Goal: Task Accomplishment & Management: Use online tool/utility

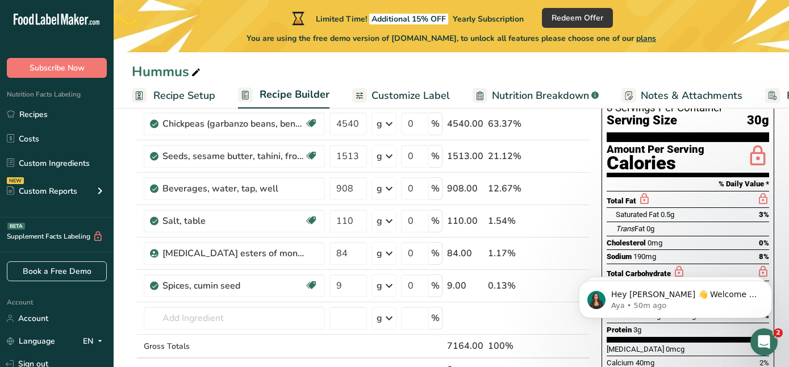
scroll to position [85, 0]
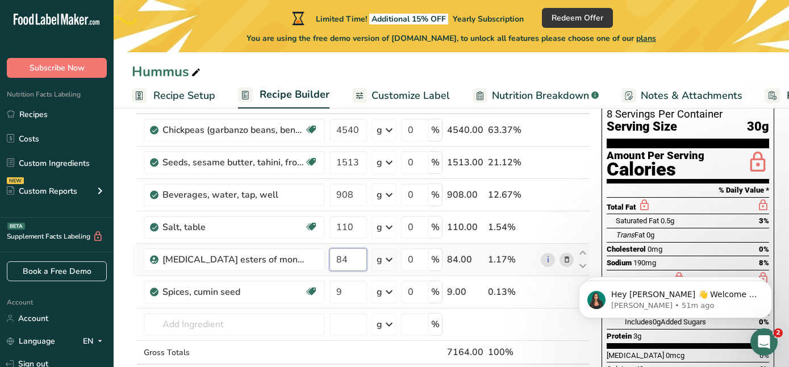
click at [349, 261] on input "84" at bounding box center [347, 259] width 37 height 23
type input "82"
click at [286, 351] on div "Ingredient * Amount * Unit * Waste * .a-a{fill:#347362;}.b-a{fill:#fff;} Grams …" at bounding box center [361, 251] width 458 height 322
click at [346, 227] on input "110" at bounding box center [347, 227] width 37 height 23
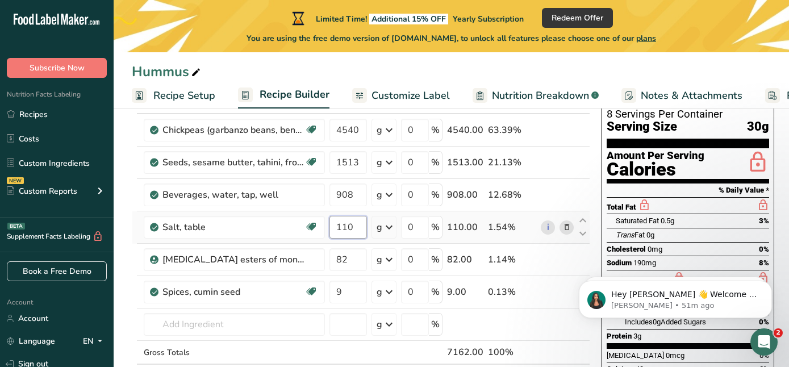
click at [346, 227] on input "110" at bounding box center [347, 227] width 37 height 23
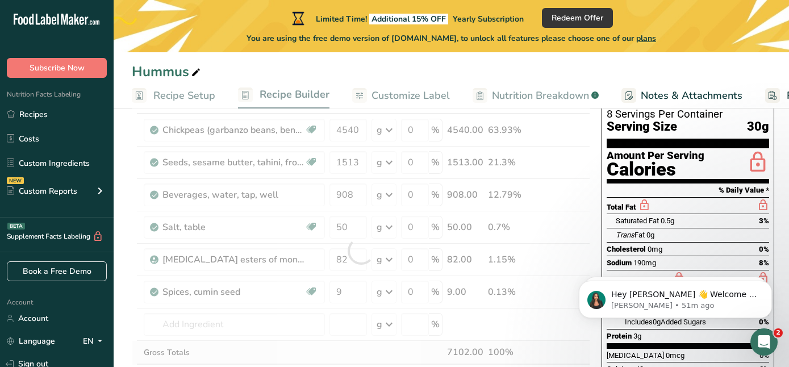
click at [363, 349] on div "Ingredient * Amount * Unit * Waste * .a-a{fill:#347362;}.b-a{fill:#fff;} Grams …" at bounding box center [361, 251] width 458 height 322
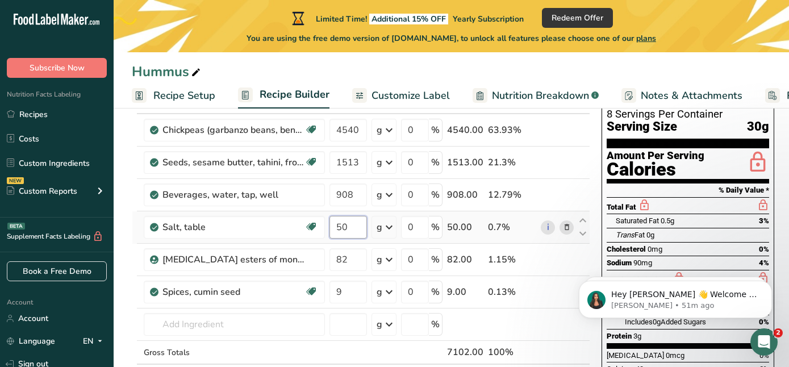
click at [347, 226] on input "50" at bounding box center [347, 227] width 37 height 23
type input "5"
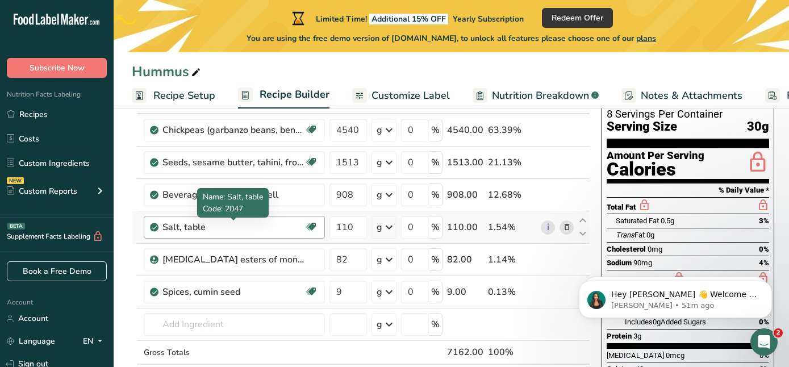
click at [232, 229] on div "Ingredient * Amount * Unit * Waste * .a-a{fill:#347362;}.b-a{fill:#fff;} Grams …" at bounding box center [361, 251] width 458 height 322
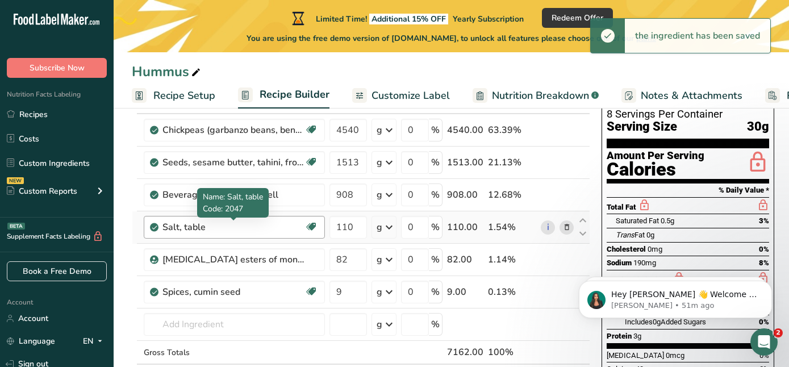
click at [183, 224] on div "Salt, table" at bounding box center [233, 227] width 142 height 14
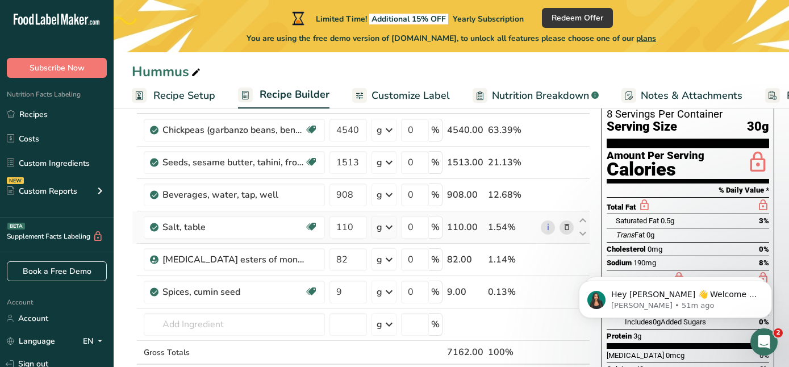
click at [565, 228] on icon at bounding box center [567, 227] width 8 height 12
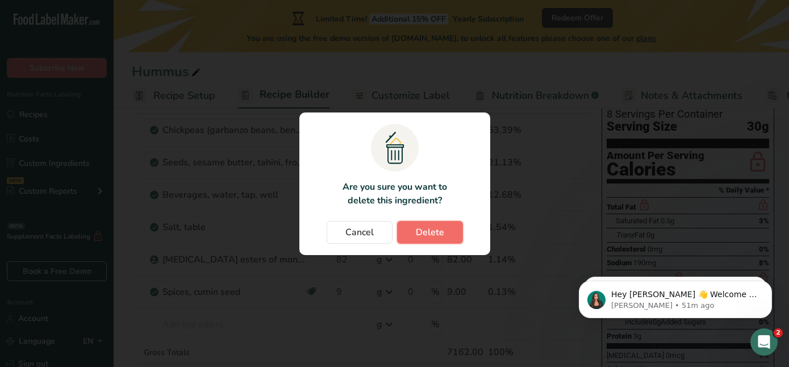
click at [432, 233] on span "Delete" at bounding box center [430, 232] width 28 height 14
type input "82"
type input "9"
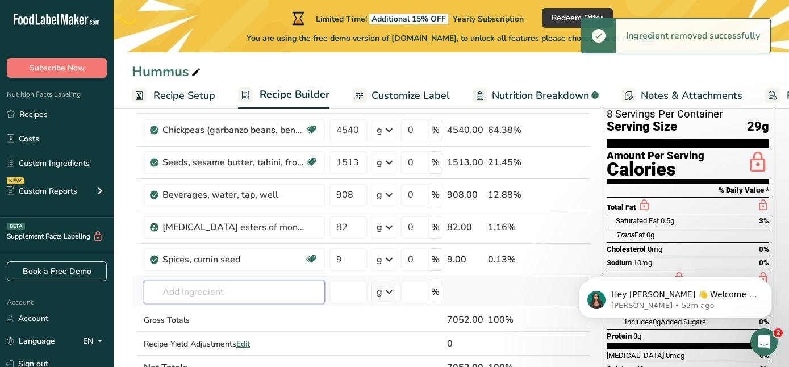
click at [162, 290] on input "text" at bounding box center [234, 292] width 181 height 23
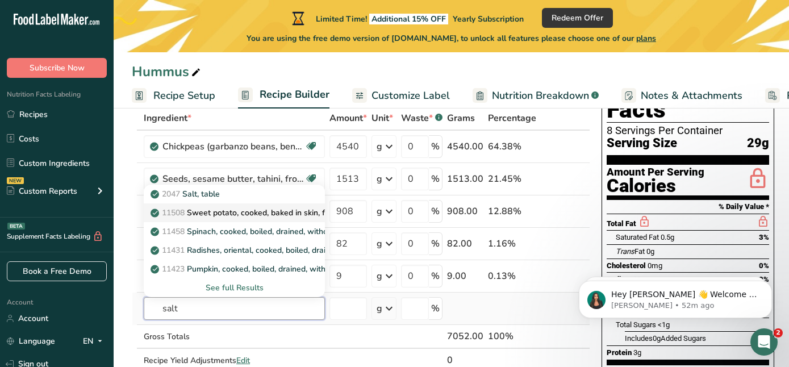
scroll to position [101, 0]
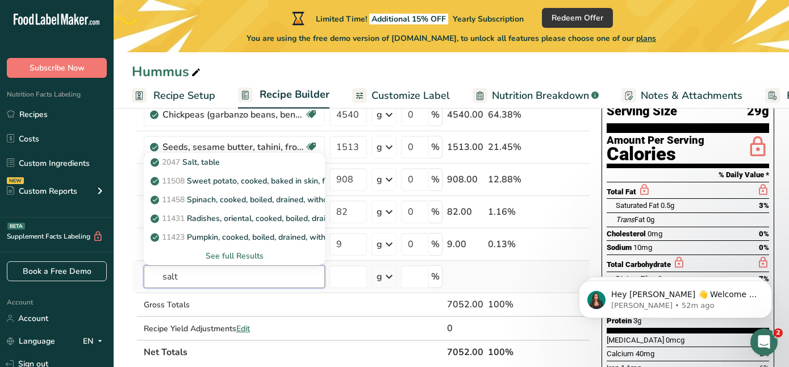
type input "salt"
click at [233, 253] on div "See full Results" at bounding box center [234, 256] width 163 height 12
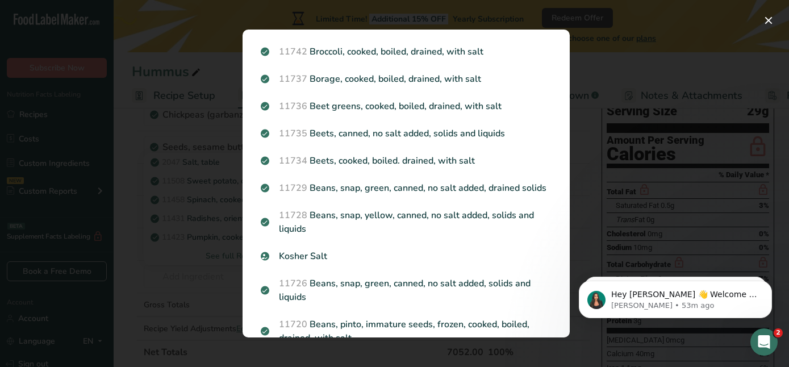
scroll to position [940, 0]
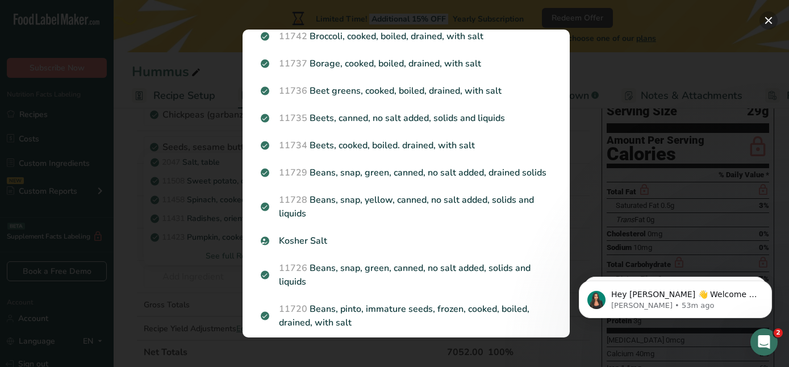
click at [769, 21] on button "Search results modal" at bounding box center [768, 20] width 18 height 18
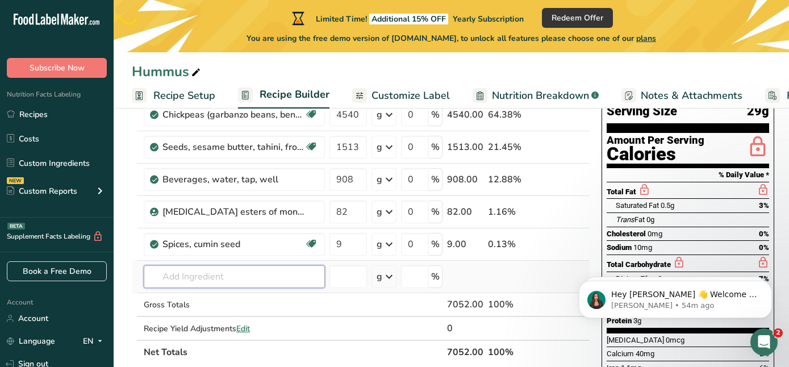
click at [188, 277] on input "text" at bounding box center [234, 276] width 181 height 23
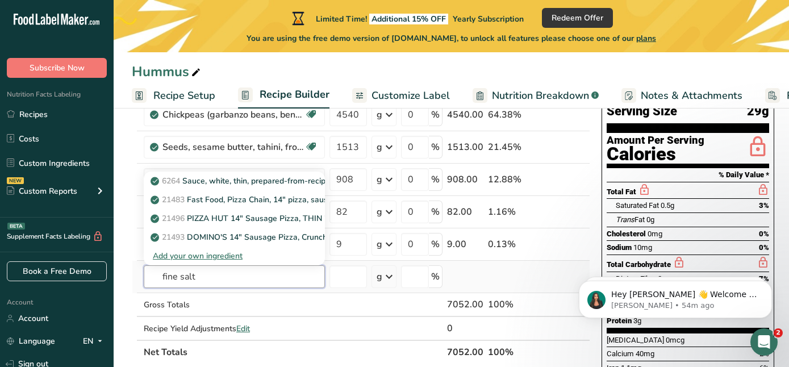
click at [219, 275] on input "fine salt" at bounding box center [234, 276] width 181 height 23
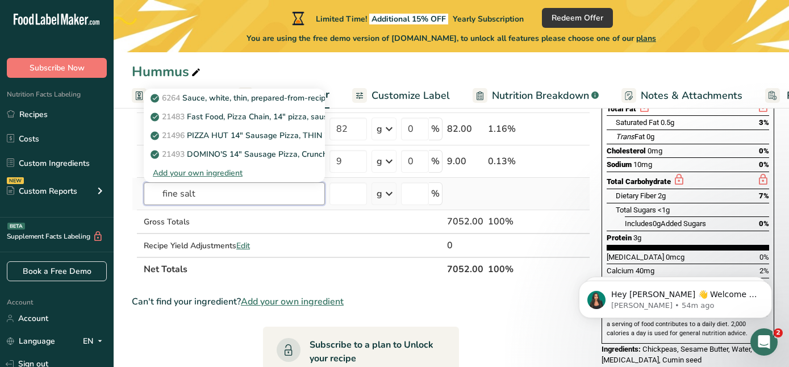
scroll to position [175, 0]
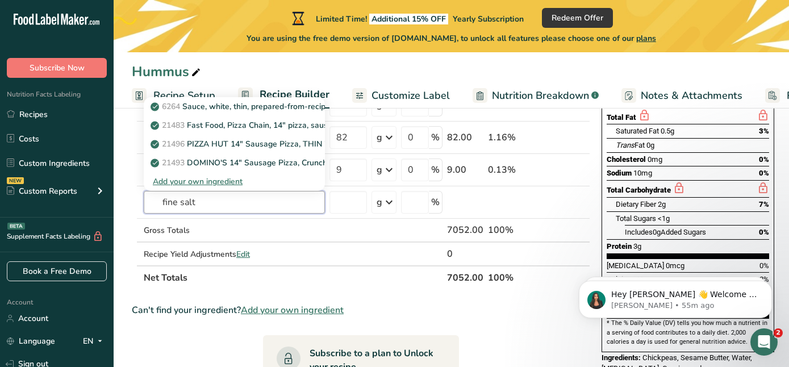
drag, startPoint x: 183, startPoint y: 203, endPoint x: 122, endPoint y: 202, distance: 60.8
click at [122, 202] on section "Add Ingredients Manage Recipe Delete Recipe Duplicate Recipe Scale Recipe Save …" at bounding box center [451, 282] width 675 height 692
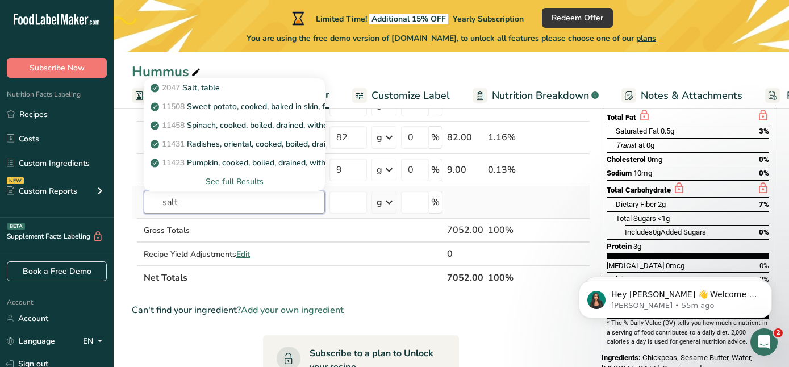
type input "salt"
click at [218, 177] on div "See full Results" at bounding box center [234, 181] width 163 height 12
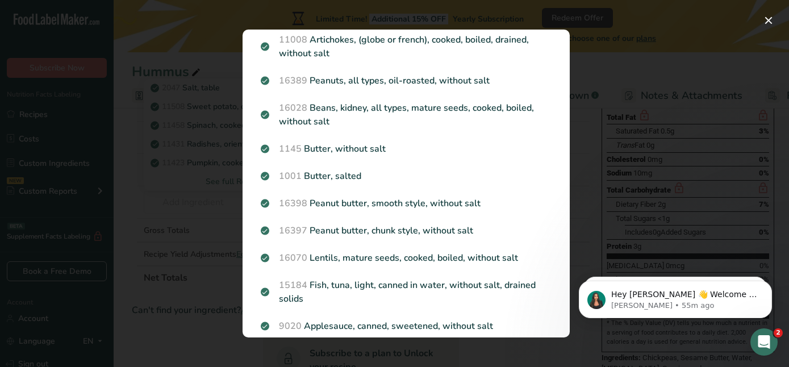
scroll to position [0, 0]
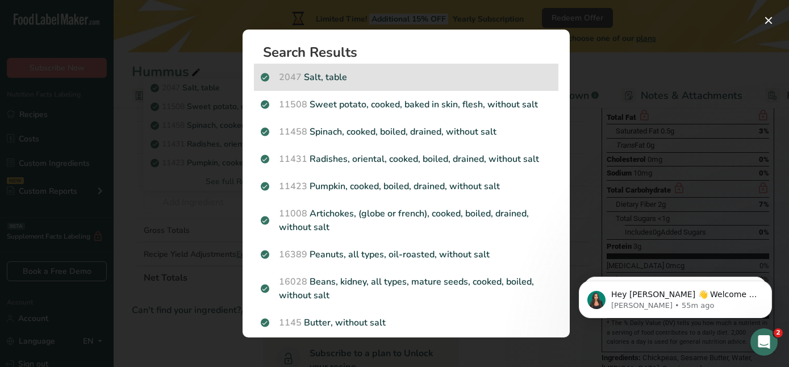
click at [342, 79] on p "2047 Salt, table" at bounding box center [406, 77] width 291 height 14
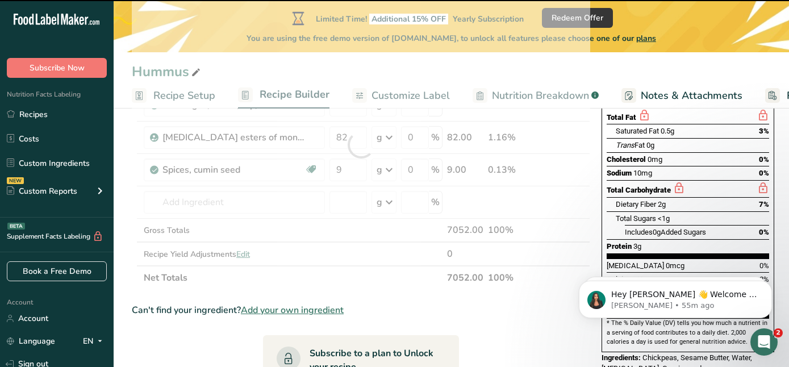
type input "0"
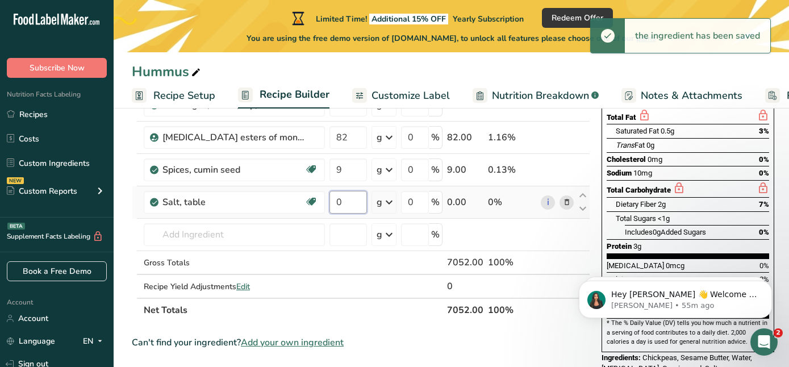
click at [341, 202] on input "0" at bounding box center [347, 202] width 37 height 23
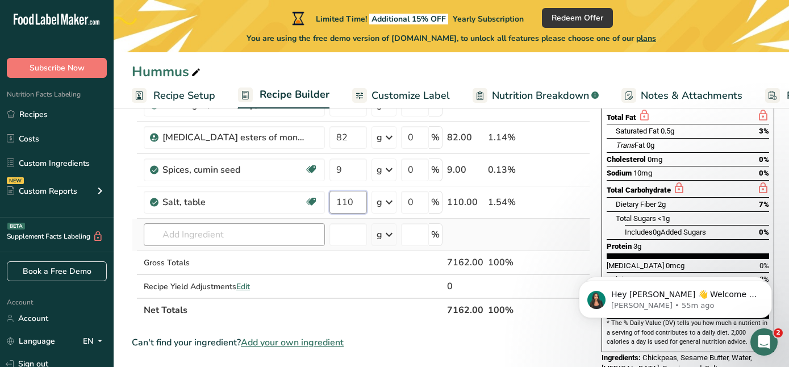
type input "110"
click at [280, 235] on div "Ingredient * Amount * Unit * Waste * .a-a{fill:#347362;}.b-a{fill:#fff;} Grams …" at bounding box center [361, 161] width 458 height 322
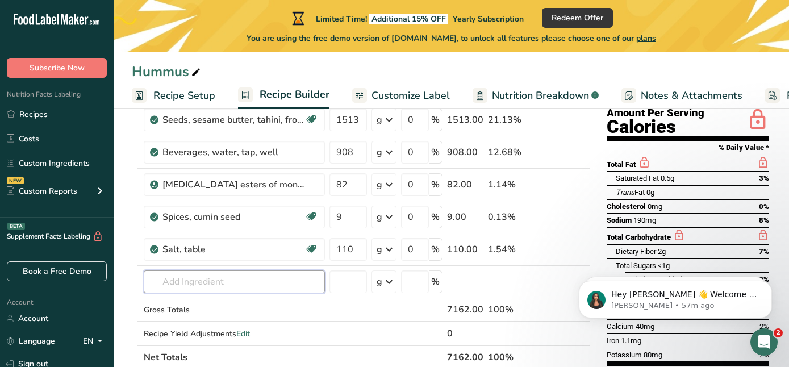
scroll to position [111, 0]
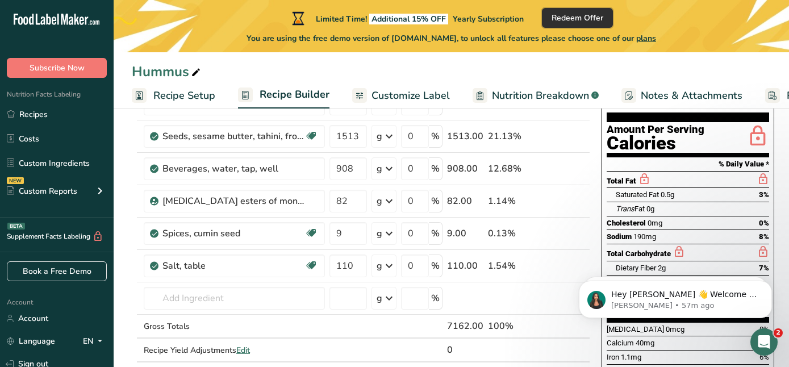
click at [581, 16] on span "Redeem Offer" at bounding box center [577, 18] width 52 height 12
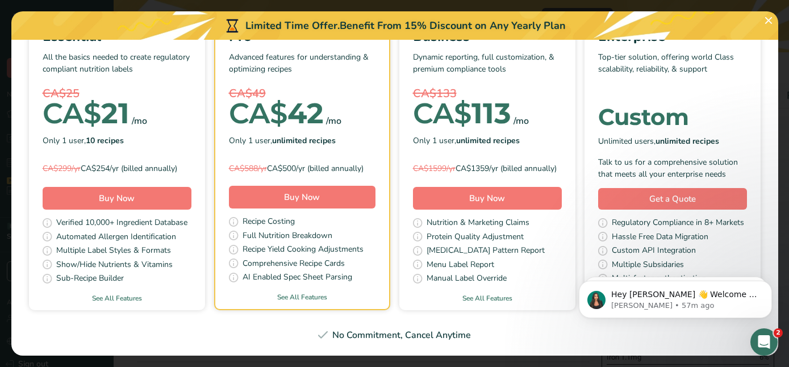
scroll to position [0, 0]
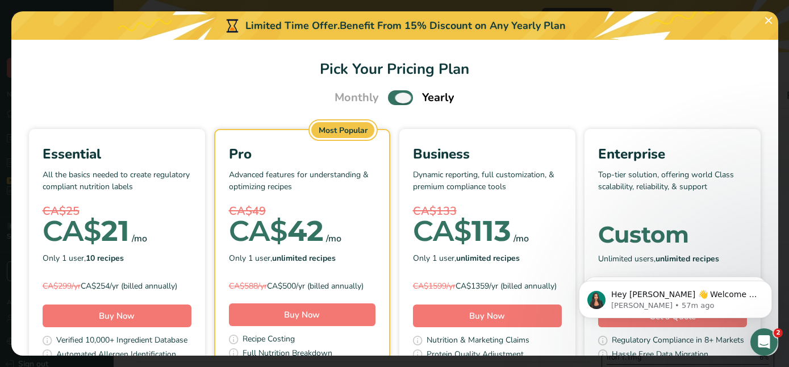
click at [394, 99] on span "Pick Your Pricing Plan Modal" at bounding box center [400, 97] width 25 height 14
click at [394, 99] on input "Pick Your Pricing Plan Modal" at bounding box center [391, 97] width 7 height 7
checkbox input "false"
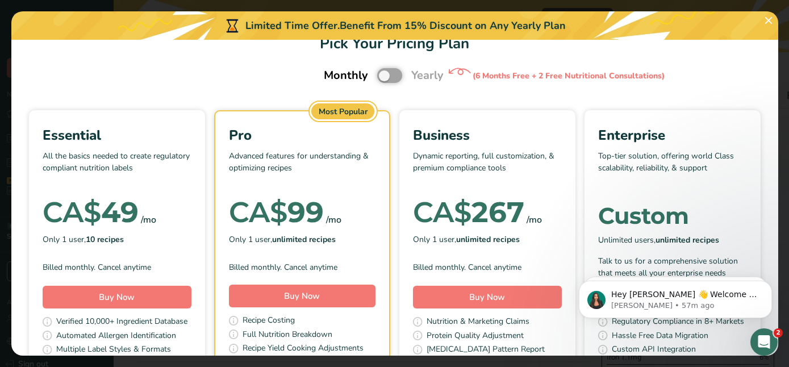
scroll to position [31, 0]
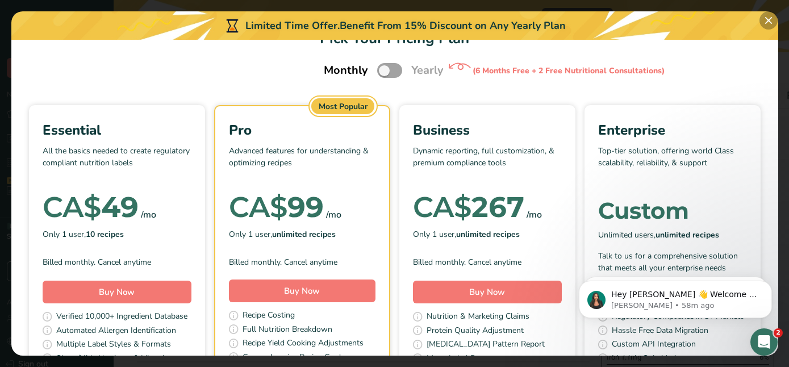
click at [765, 18] on button "Pick Your Pricing Plan Modal" at bounding box center [768, 20] width 18 height 18
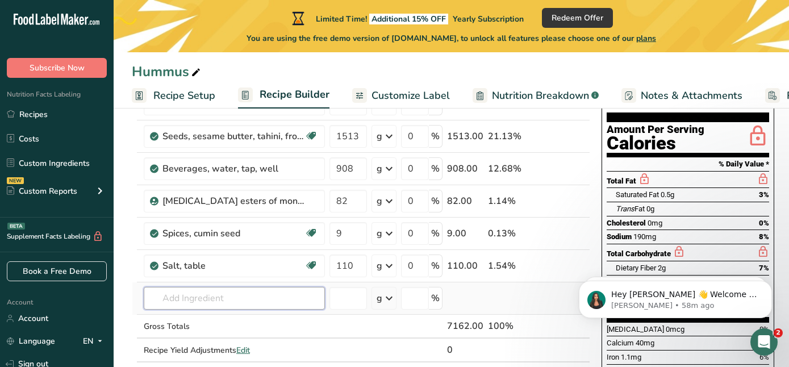
click at [173, 298] on input "text" at bounding box center [234, 298] width 181 height 23
type input "extra vir"
click at [187, 254] on p "Extra Virgin Olive Oil" at bounding box center [195, 259] width 85 height 12
type input "Extra Virgin Olive Oil"
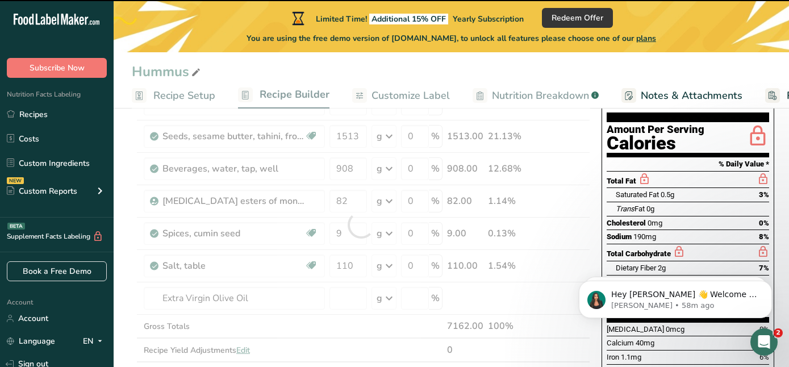
type input "0"
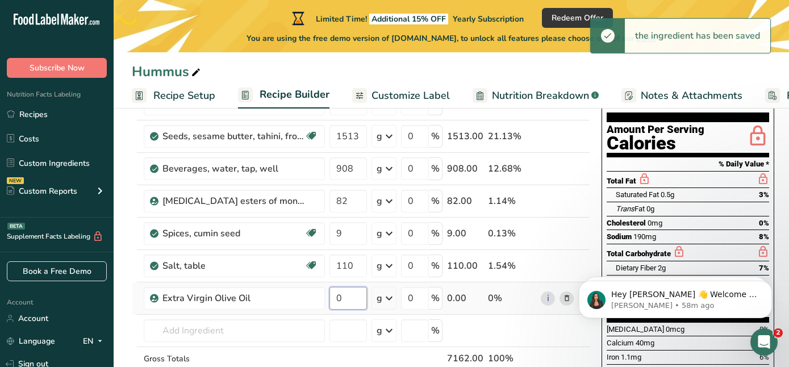
click at [346, 303] on input "0" at bounding box center [347, 298] width 37 height 23
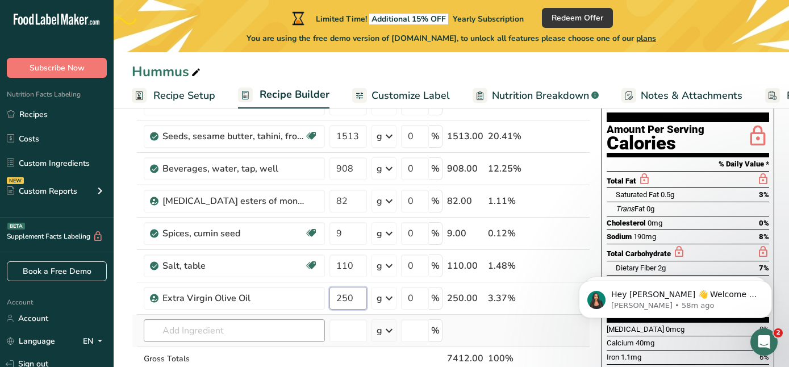
type input "250"
click at [194, 329] on div "Ingredient * Amount * Unit * Waste * .a-a{fill:#347362;}.b-a{fill:#fff;} Grams …" at bounding box center [361, 241] width 458 height 354
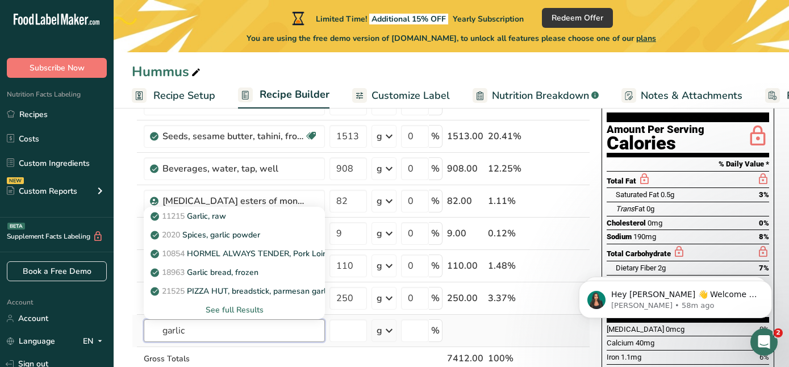
type input "garlic"
click at [231, 306] on div "See full Results" at bounding box center [234, 310] width 163 height 12
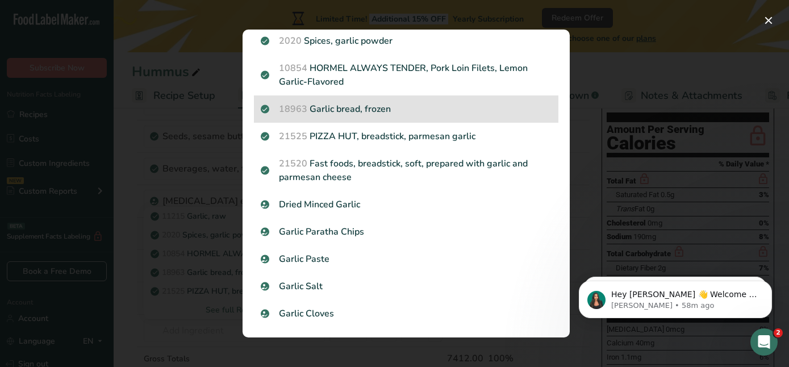
scroll to position [65, 0]
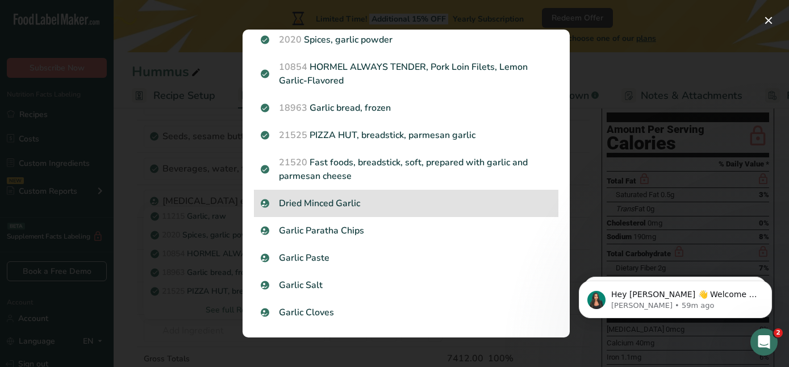
click at [302, 200] on p "Dried Minced Garlic" at bounding box center [406, 203] width 291 height 14
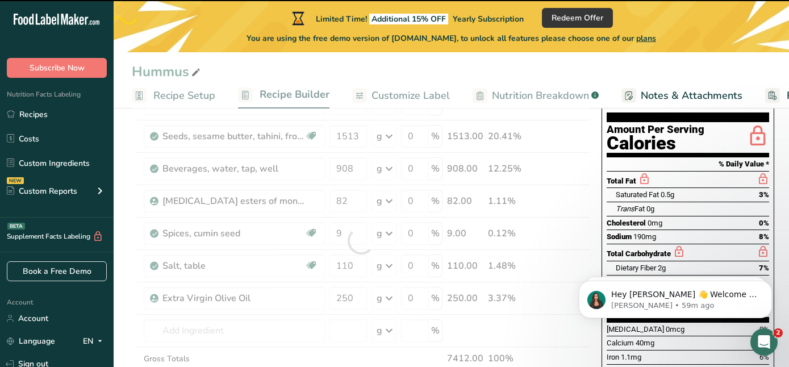
type input "0"
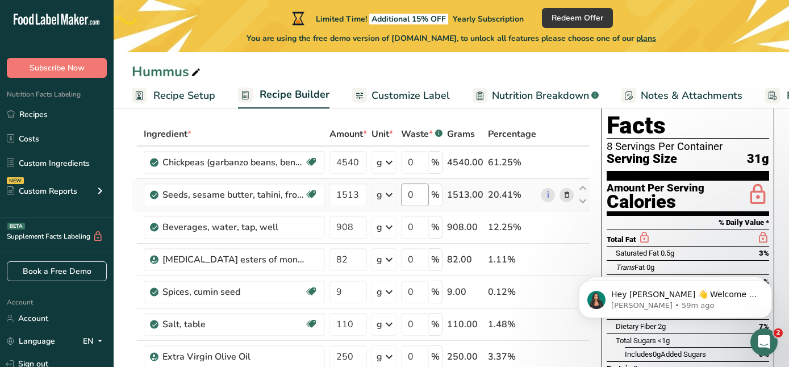
scroll to position [0, 0]
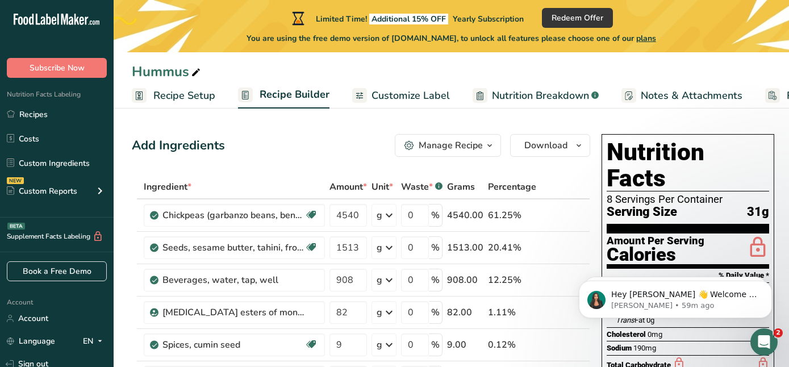
click at [182, 94] on span "Recipe Setup" at bounding box center [184, 95] width 62 height 15
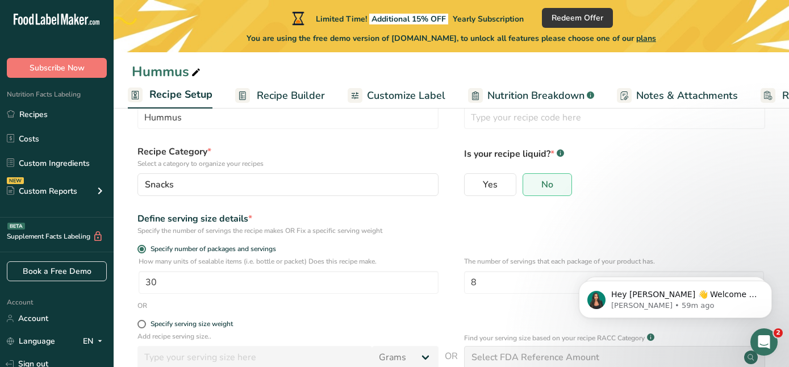
scroll to position [48, 0]
click at [478, 280] on input "8" at bounding box center [614, 280] width 300 height 23
type input "9"
click at [283, 93] on span "Recipe Builder" at bounding box center [291, 95] width 68 height 15
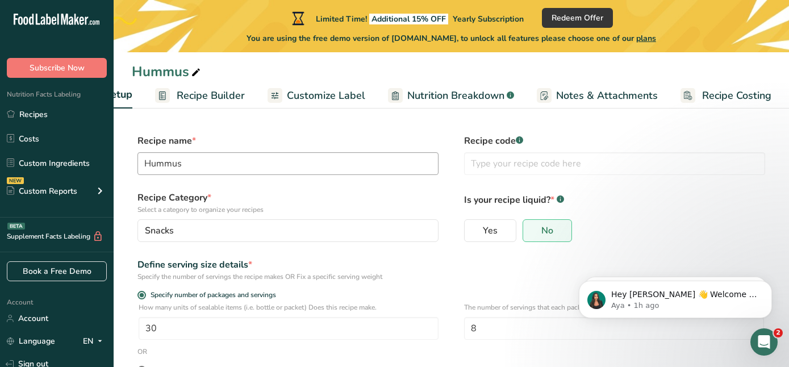
scroll to position [48, 0]
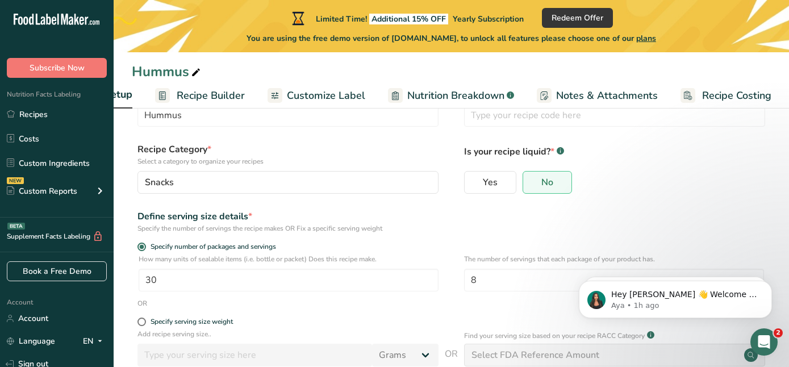
click at [123, 98] on span "Recipe Setup" at bounding box center [100, 94] width 63 height 15
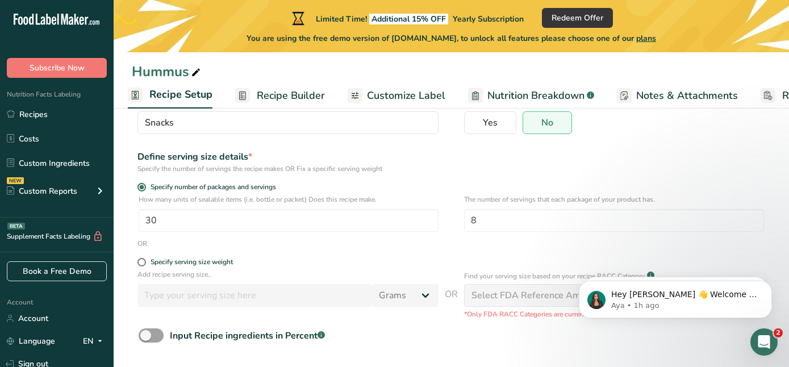
scroll to position [156, 0]
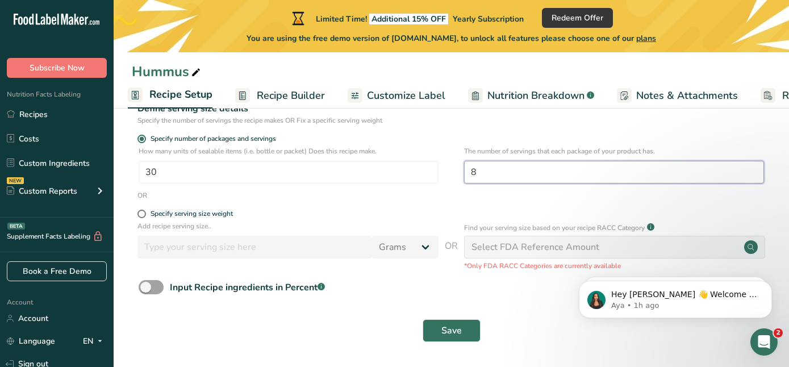
click at [478, 173] on input "8" at bounding box center [614, 172] width 300 height 23
type input "9"
click at [450, 329] on span "Save" at bounding box center [451, 331] width 20 height 14
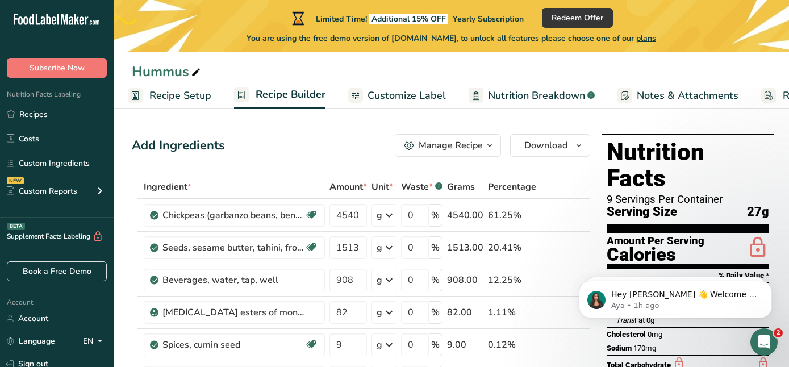
click at [164, 100] on span "Recipe Setup" at bounding box center [180, 95] width 62 height 15
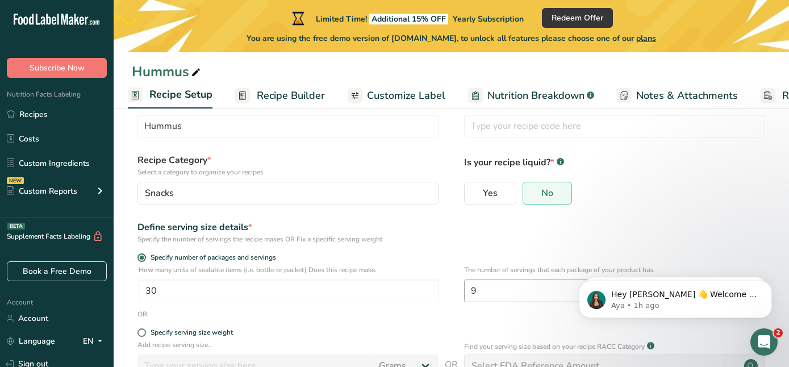
scroll to position [46, 0]
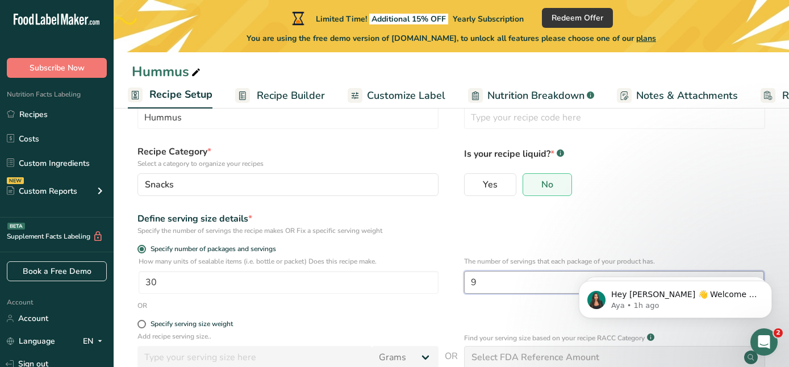
click at [478, 285] on input "9" at bounding box center [614, 282] width 300 height 23
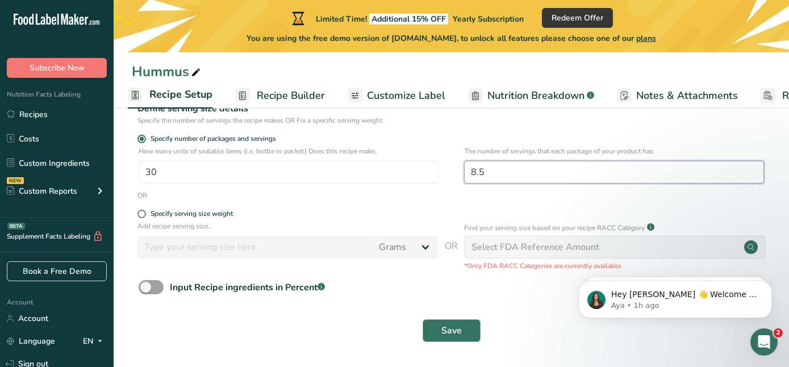
type input "8.5"
click at [442, 325] on span "Save" at bounding box center [451, 331] width 20 height 14
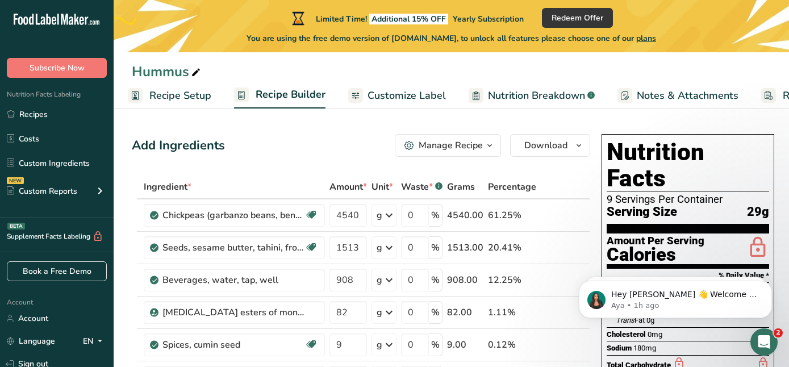
click at [168, 94] on span "Recipe Setup" at bounding box center [180, 95] width 62 height 15
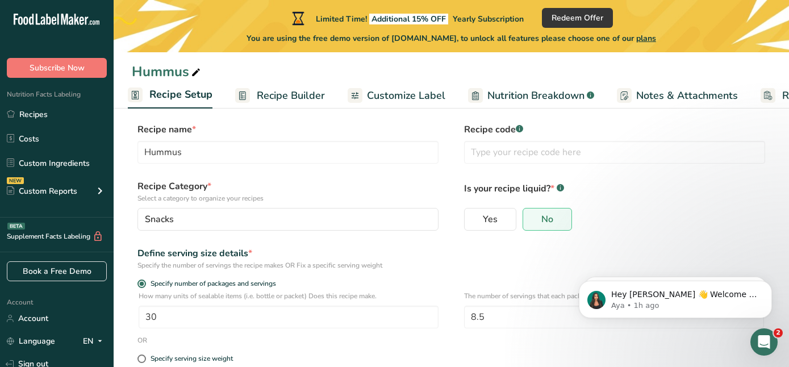
scroll to position [17, 0]
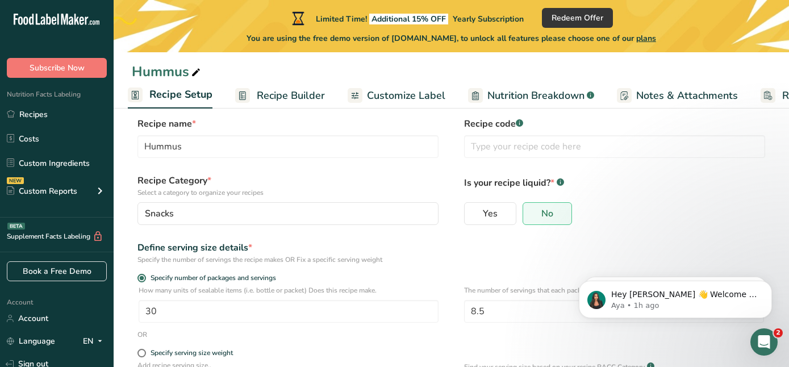
click at [278, 89] on span "Recipe Builder" at bounding box center [291, 95] width 68 height 15
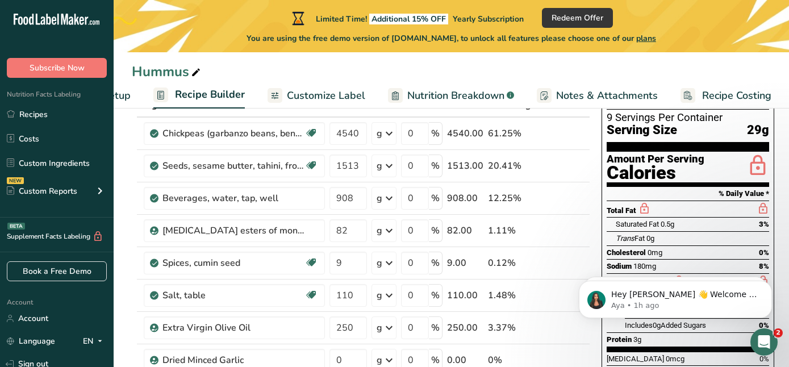
scroll to position [73, 0]
